Goal: Task Accomplishment & Management: Manage account settings

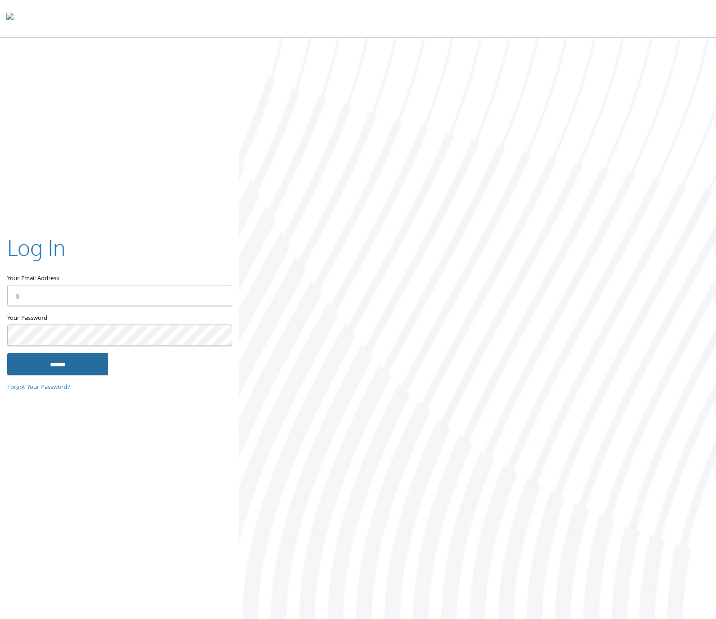
type input "**********"
click at [81, 365] on input "******" at bounding box center [57, 364] width 101 height 22
type input "**********"
click at [77, 364] on input "******" at bounding box center [57, 364] width 101 height 22
